Goal: Task Accomplishment & Management: Manage account settings

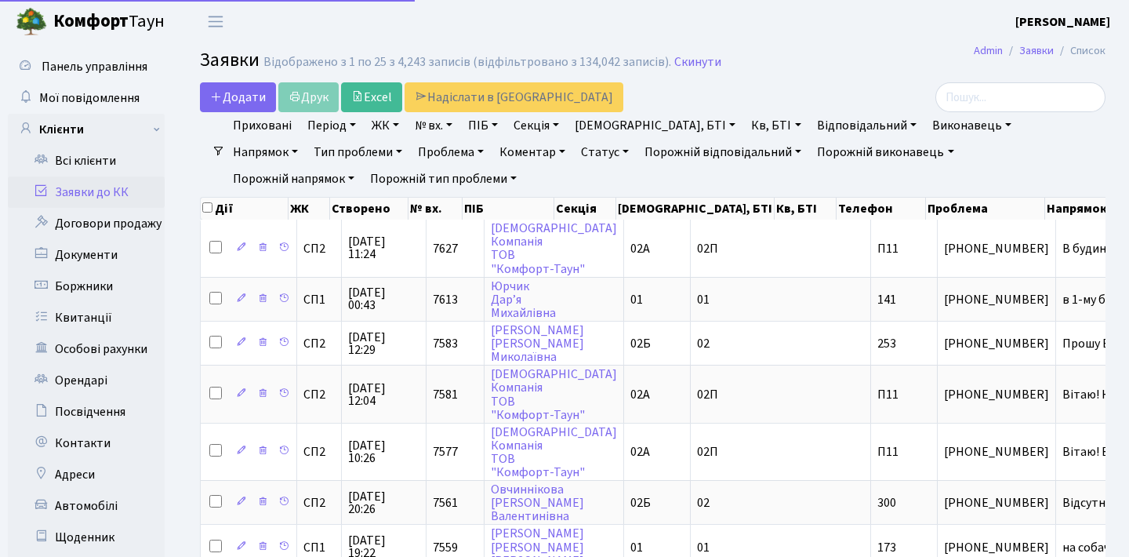
select select "25"
click at [115, 194] on link "Заявки до КК" at bounding box center [86, 191] width 157 height 31
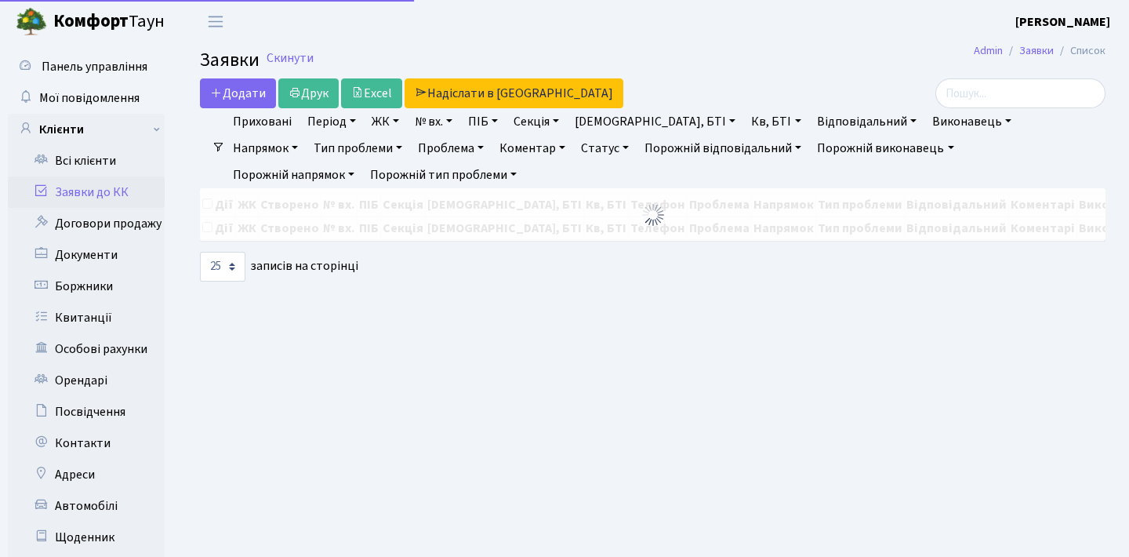
select select "25"
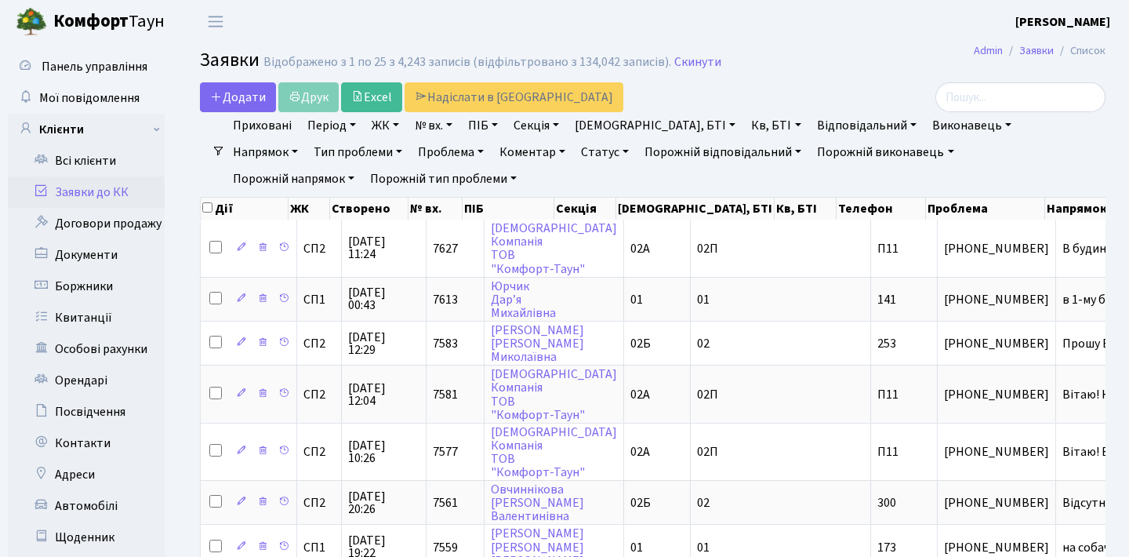
click at [706, 53] on h2 "Заявки Відображено з 1 по 25 з 4,243 записів (відфільтровано з 134,042 записів)…" at bounding box center [652, 62] width 905 height 27
click at [732, 27] on header "Комфорт Таун Анна Г. Мій обліковий запис Вийти" at bounding box center [564, 21] width 1129 height 43
click at [746, 39] on header "Комфорт Таун Анна Г. Мій обліковий запис Вийти" at bounding box center [564, 21] width 1129 height 43
click at [768, 42] on header "Комфорт Таун Анна Г. Мій обліковий запис Вийти" at bounding box center [564, 21] width 1129 height 43
click at [770, 42] on header "Комфорт Таун Анна Г. Мій обліковий запис Вийти" at bounding box center [564, 21] width 1129 height 43
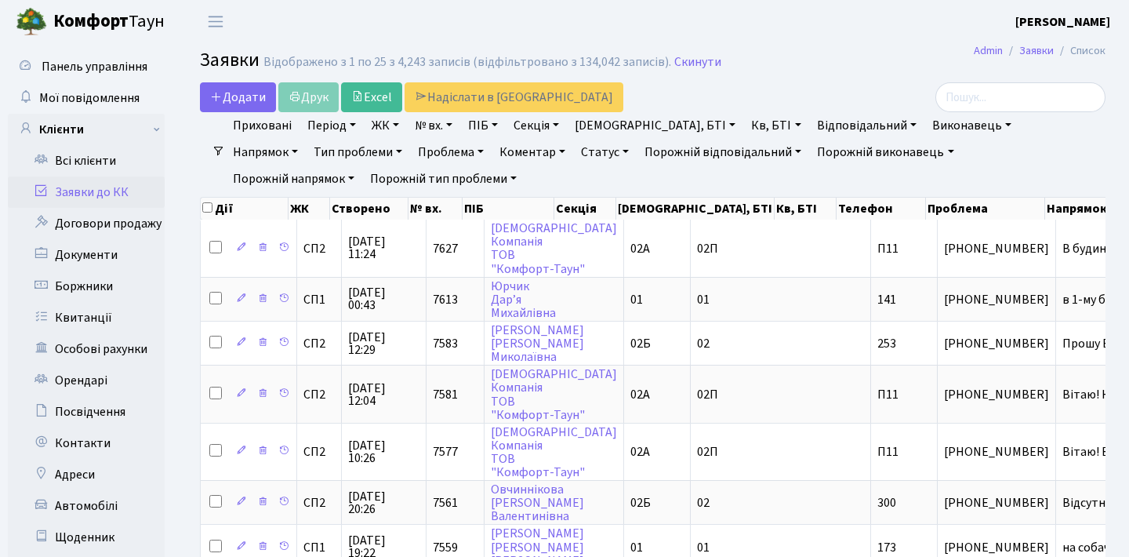
click at [770, 42] on header "Комфорт Таун Анна Г. Мій обліковий запис Вийти" at bounding box center [564, 21] width 1129 height 43
click at [800, 50] on h2 "Заявки Відображено з 1 по 25 з 4,243 записів (відфільтровано з 134,042 записів)…" at bounding box center [652, 62] width 905 height 27
click at [833, 38] on header "Комфорт Таун Анна Г. Мій обліковий запис Вийти" at bounding box center [564, 21] width 1129 height 43
click at [802, 42] on header "Комфорт Таун Анна Г. Мій обліковий запис Вийти" at bounding box center [564, 21] width 1129 height 43
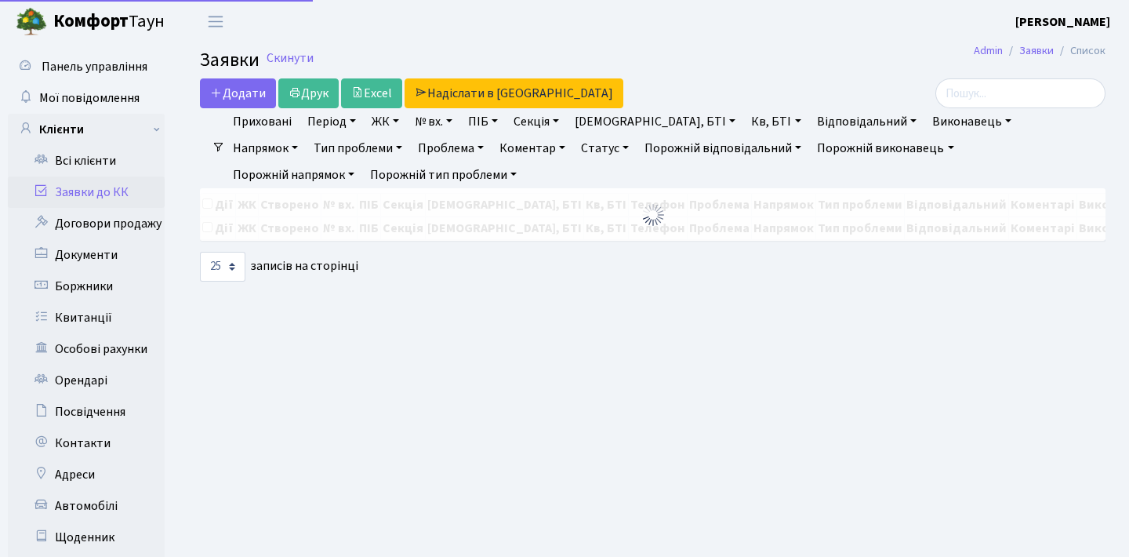
select select "25"
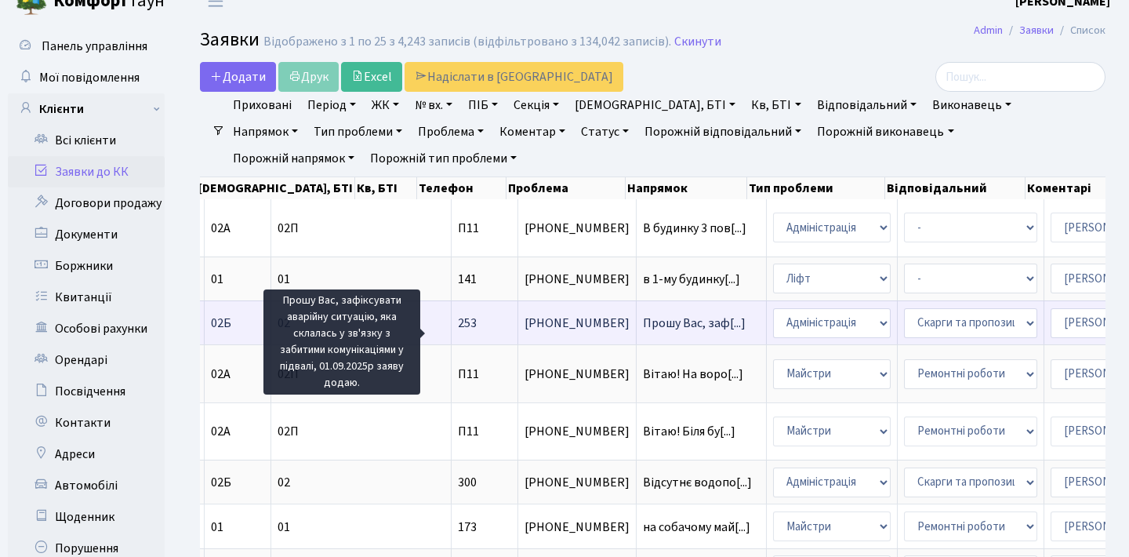
scroll to position [0, 370]
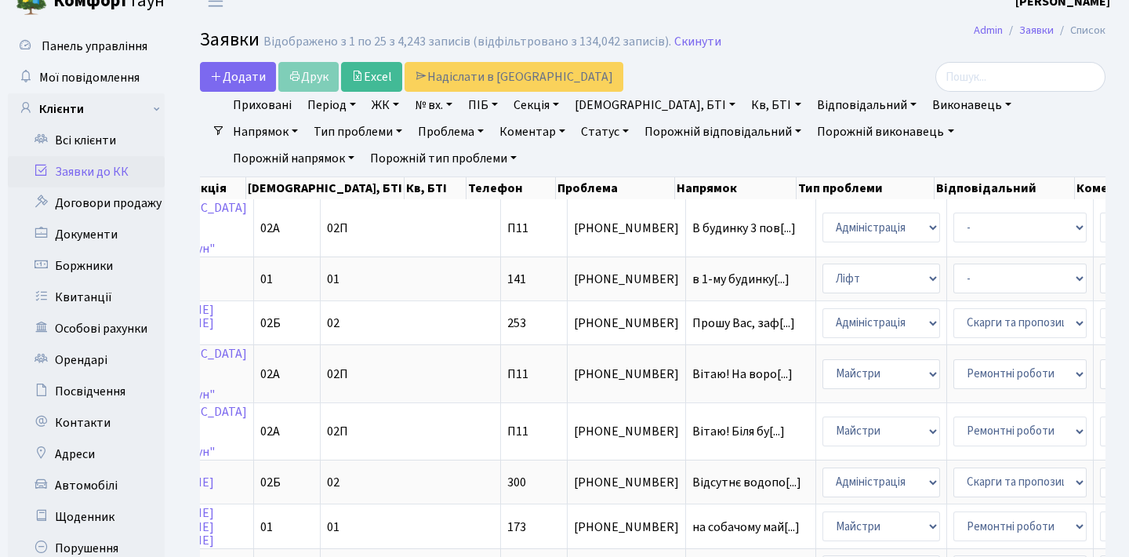
click at [796, 38] on h2 "Заявки Відображено з 1 по 25 з 4,243 записів (відфільтровано з 134,042 записів)…" at bounding box center [652, 42] width 905 height 27
